Goal: Obtain resource: Download file/media

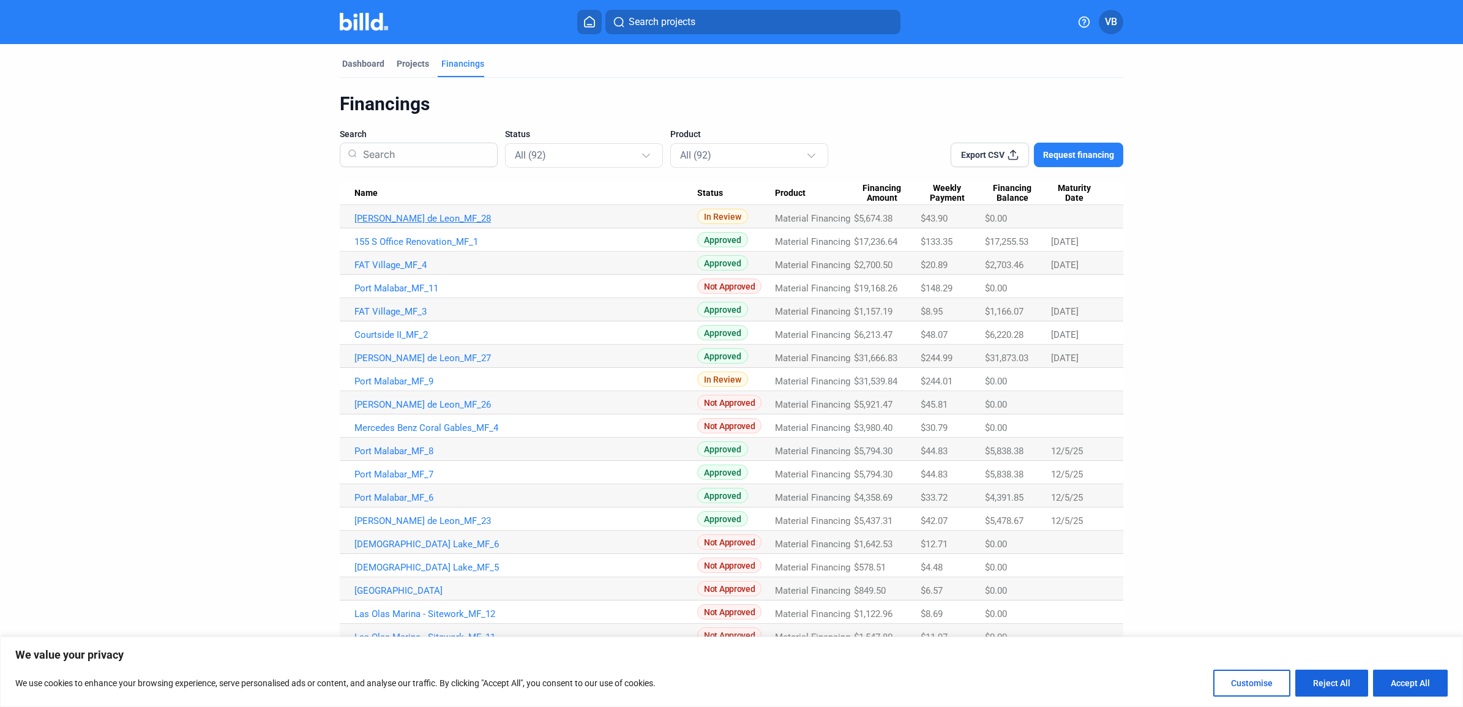
click at [429, 216] on link "[PERSON_NAME] de Leon_MF_28" at bounding box center [526, 218] width 343 height 11
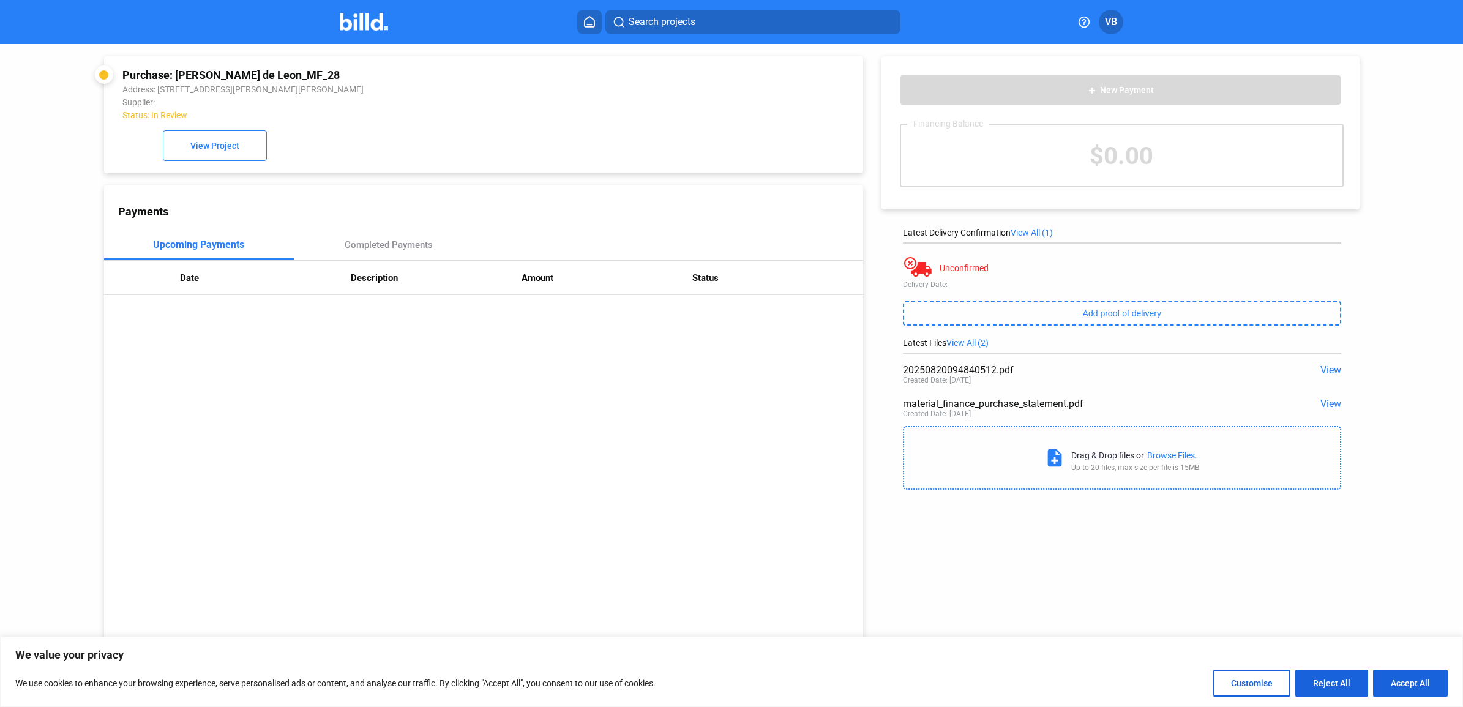
click at [1331, 372] on span "View" at bounding box center [1331, 370] width 21 height 12
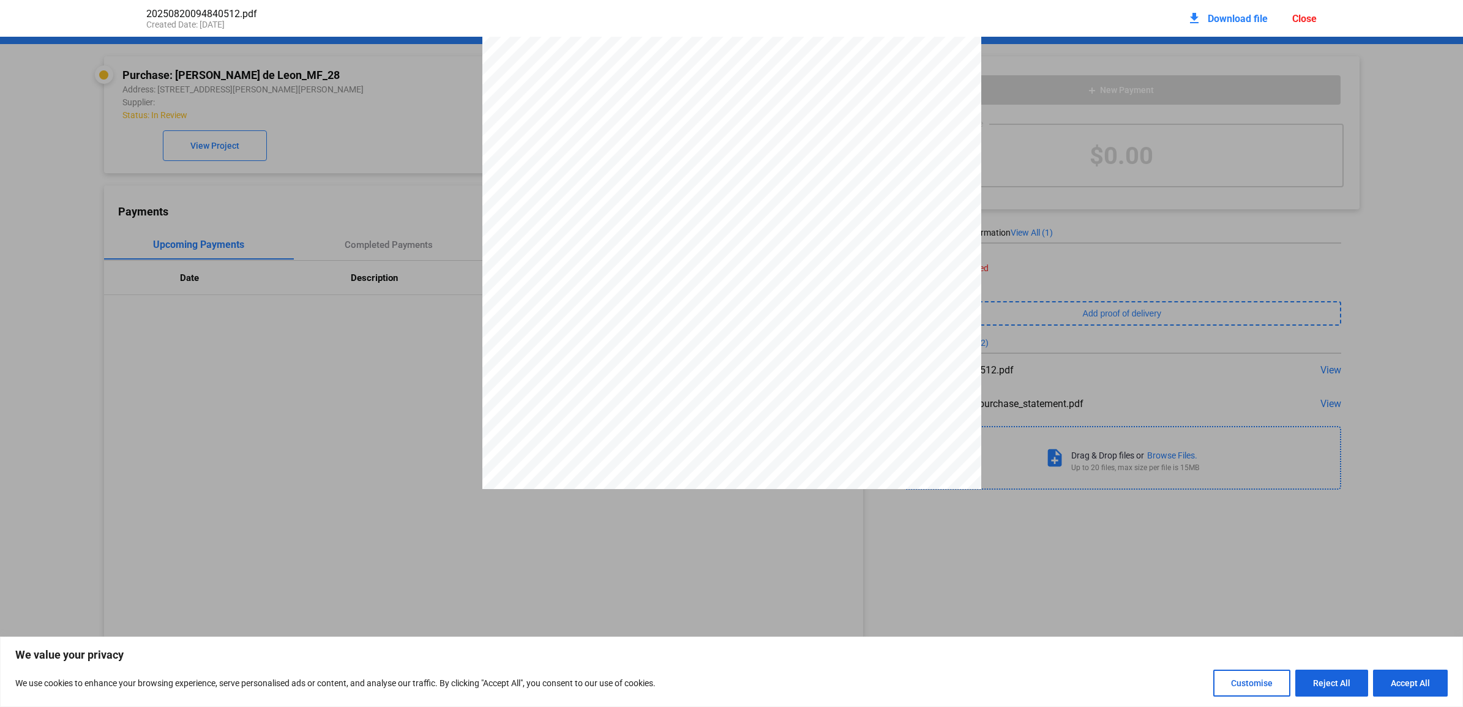
scroll to position [159, 0]
click at [1067, 152] on div at bounding box center [731, 522] width 1463 height 1288
click at [227, 282] on div at bounding box center [731, 522] width 1463 height 1288
click at [1324, 268] on div at bounding box center [731, 522] width 1463 height 1288
click at [1356, 328] on div at bounding box center [731, 522] width 1463 height 1288
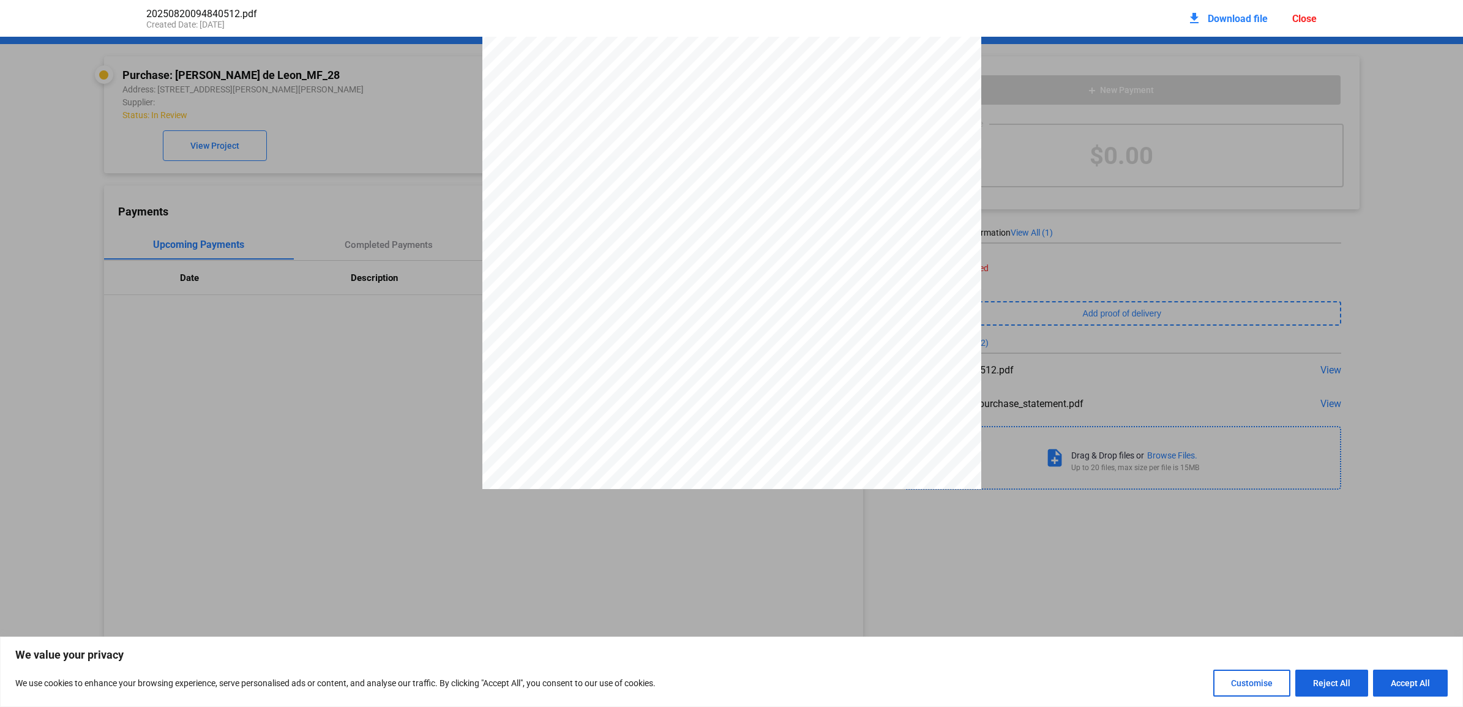
click at [1299, 15] on div "Close" at bounding box center [1305, 19] width 24 height 12
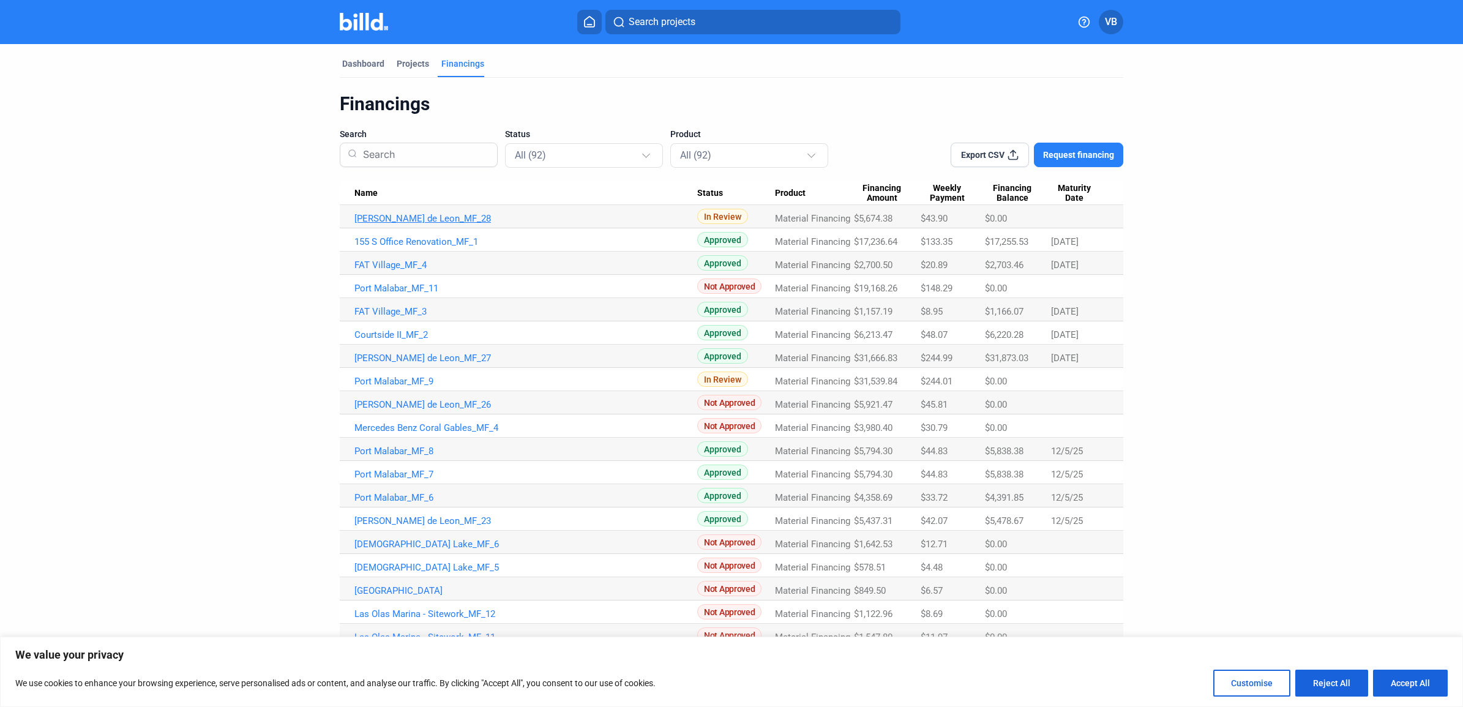
click at [424, 212] on td "[PERSON_NAME] de Leon_MF_28" at bounding box center [519, 216] width 358 height 23
click at [424, 219] on link "[PERSON_NAME] de Leon_MF_28" at bounding box center [526, 218] width 343 height 11
click at [416, 214] on link "[PERSON_NAME] de Leon_MF_28" at bounding box center [526, 218] width 343 height 11
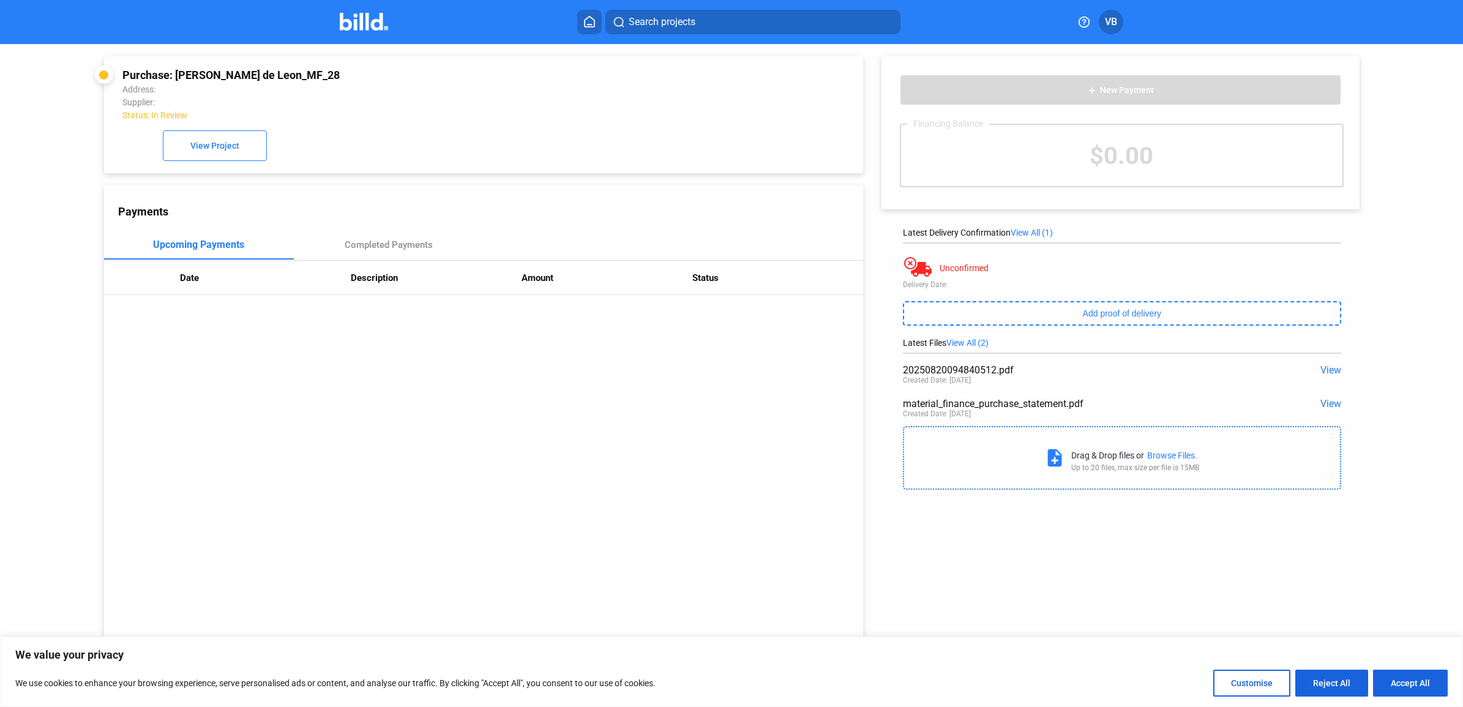
click at [1332, 369] on span "View" at bounding box center [1331, 370] width 21 height 12
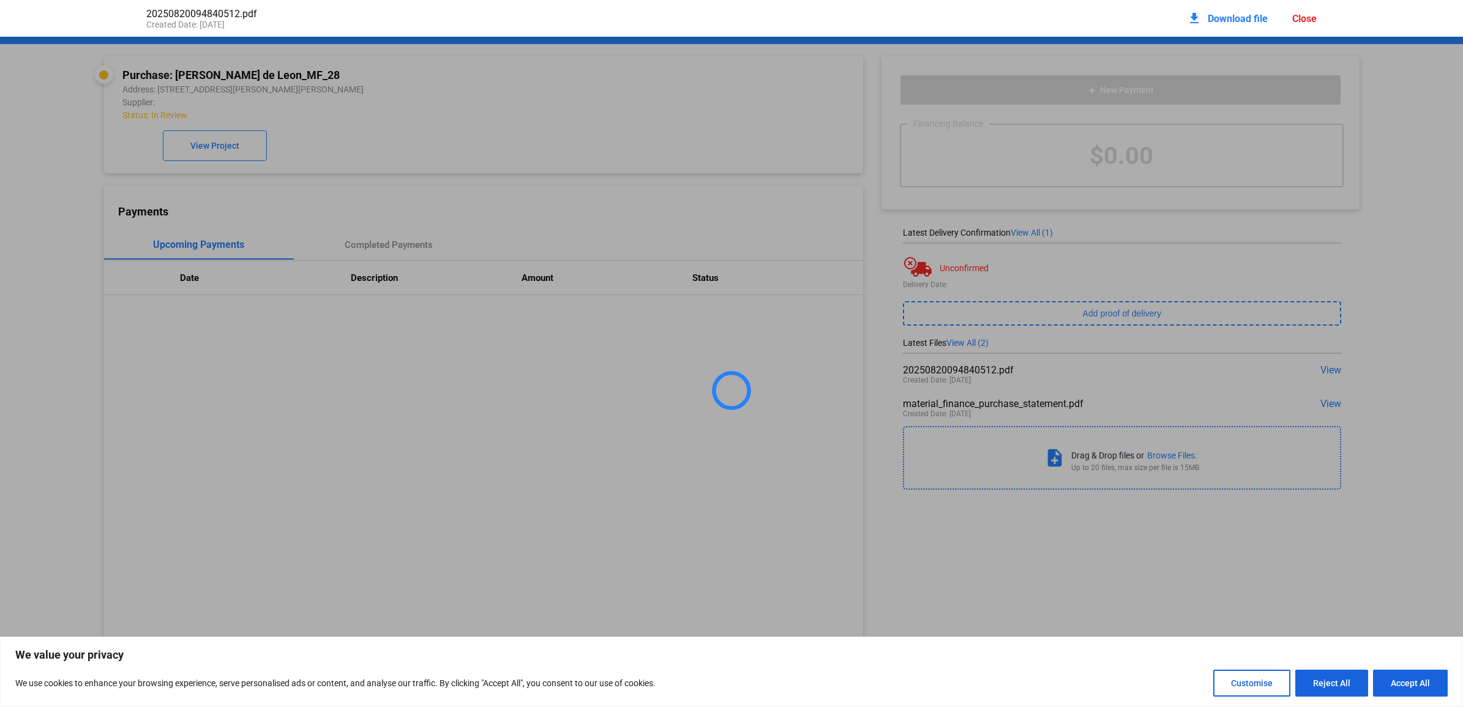
click at [1233, 17] on span "Download file" at bounding box center [1238, 19] width 60 height 12
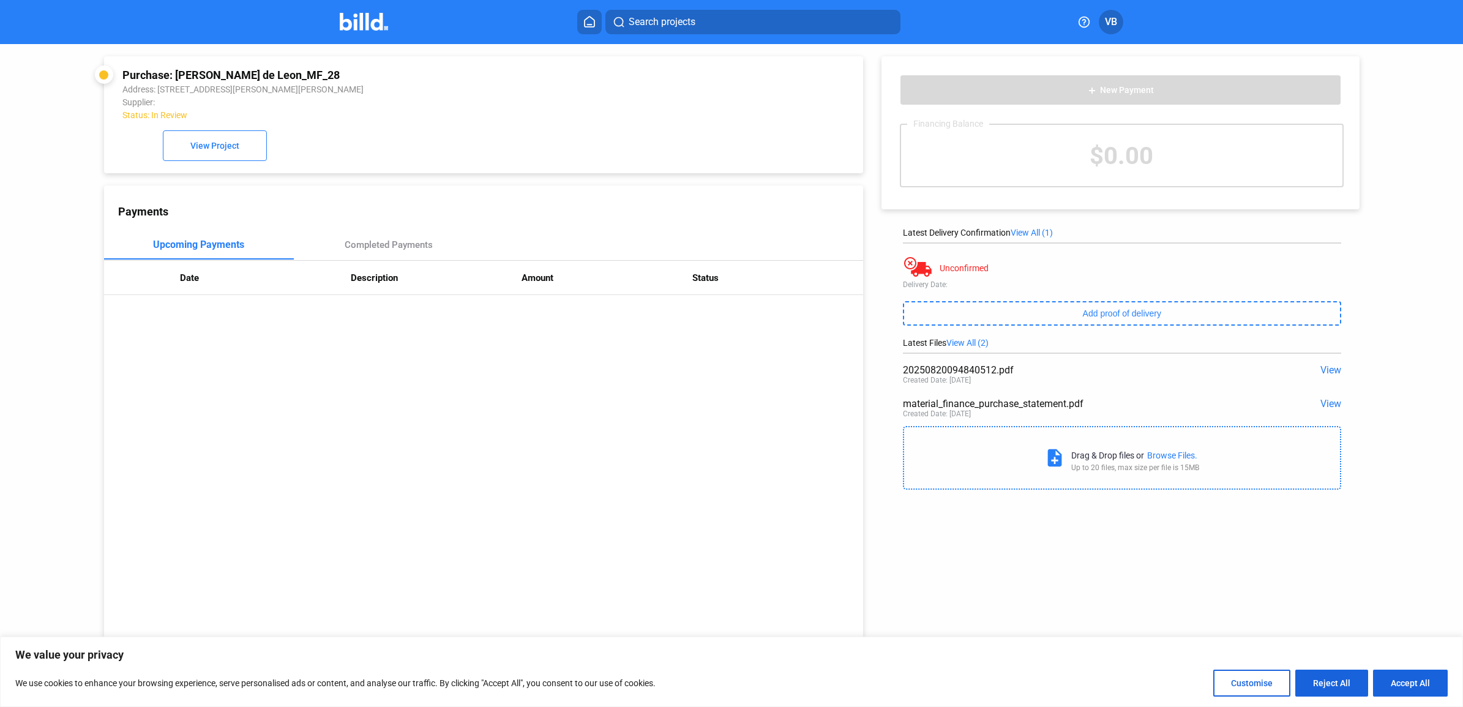
drag, startPoint x: 765, startPoint y: 478, endPoint x: 848, endPoint y: 430, distance: 95.5
click at [767, 473] on div "Payments Upcoming Payments Completed Payments Date Description Amount Status" at bounding box center [484, 454] width 760 height 536
click at [920, 362] on div "20250820094840512.pdf View Created Date: [DATE]" at bounding box center [1122, 376] width 438 height 34
click at [922, 377] on div "Created Date: [DATE]" at bounding box center [937, 380] width 68 height 9
click at [1324, 376] on span "View" at bounding box center [1331, 370] width 21 height 12
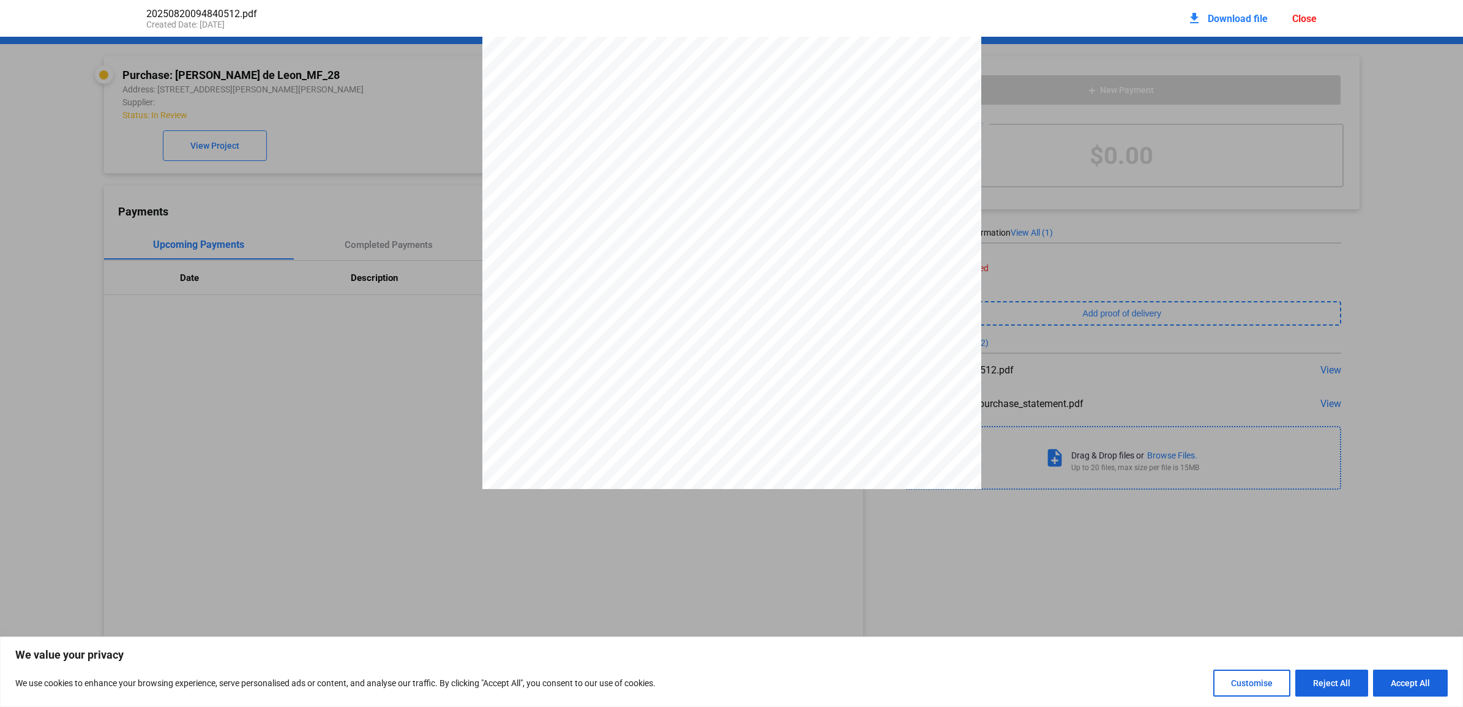
scroll to position [772, 0]
